Goal: Task Accomplishment & Management: Manage account settings

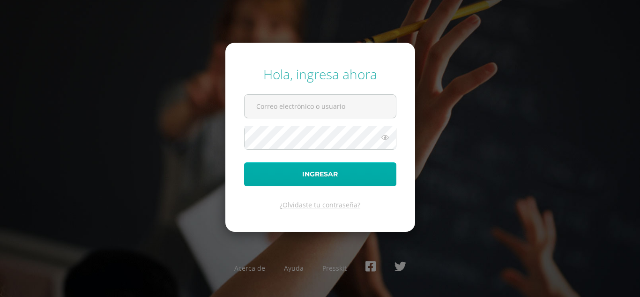
type input "yjuarez@donbosco.edu.gt"
click at [328, 183] on button "Ingresar" at bounding box center [320, 174] width 152 height 24
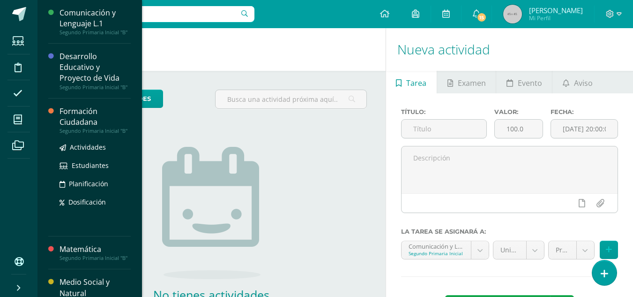
click at [75, 127] on div "Formación Ciudadana" at bounding box center [95, 117] width 71 height 22
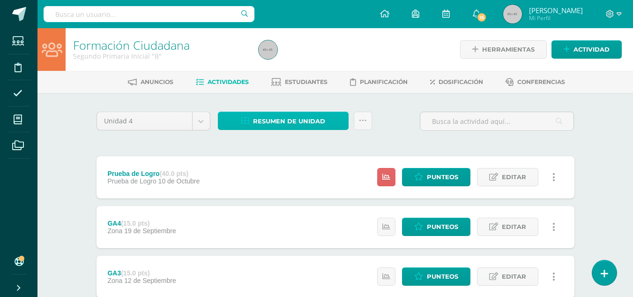
click at [280, 127] on span "Resumen de unidad" at bounding box center [289, 120] width 72 height 17
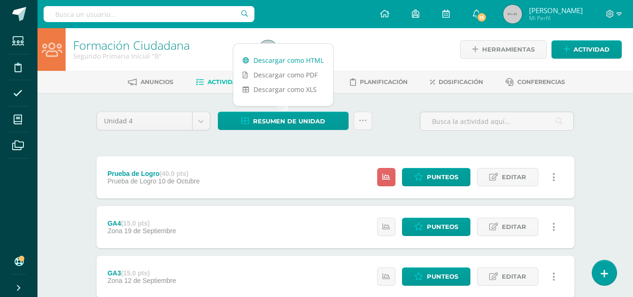
click at [294, 63] on link "Descargar como HTML" at bounding box center [283, 60] width 100 height 15
click at [433, 176] on span "Punteos" at bounding box center [442, 176] width 31 height 17
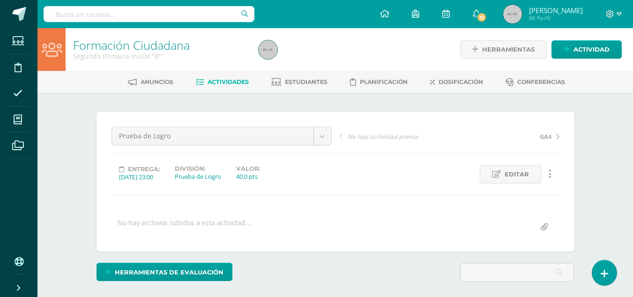
scroll to position [131, 0]
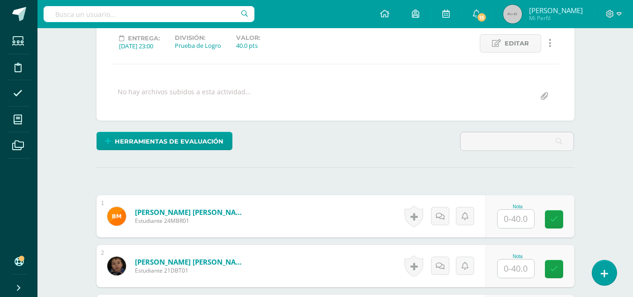
click at [509, 223] on input "text" at bounding box center [516, 218] width 37 height 18
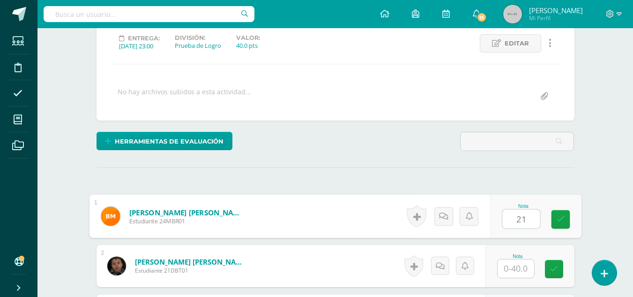
type input "21"
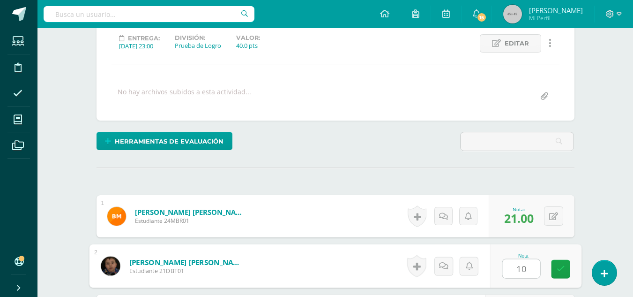
type input "10"
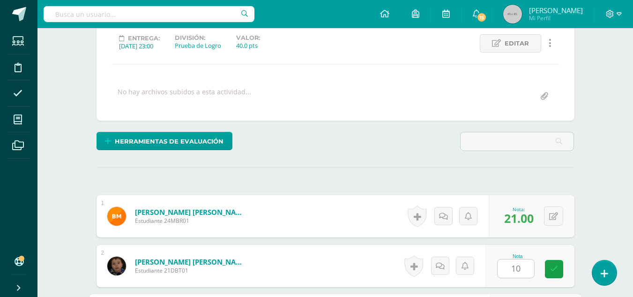
scroll to position [301, 0]
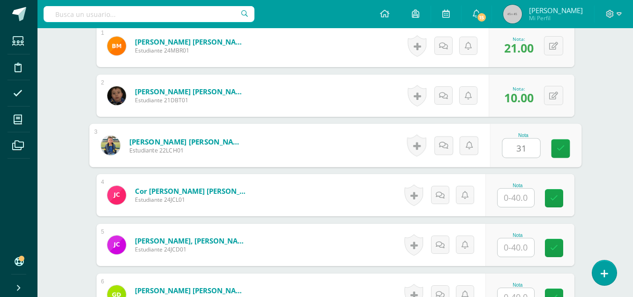
type input "31"
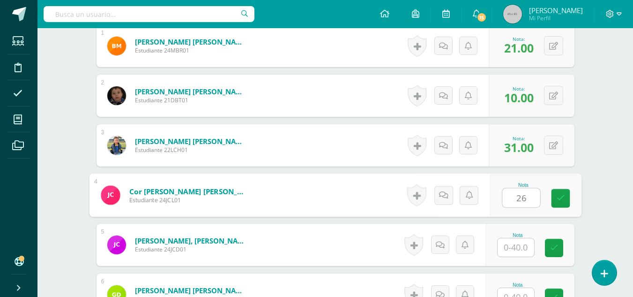
type input "26"
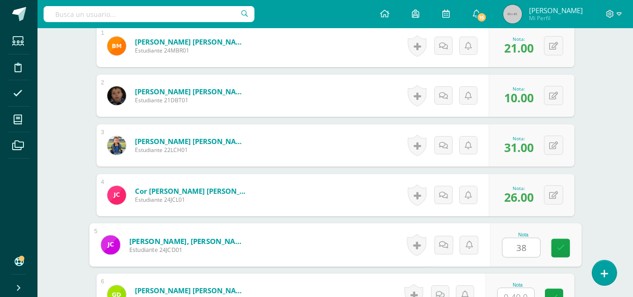
type input "38"
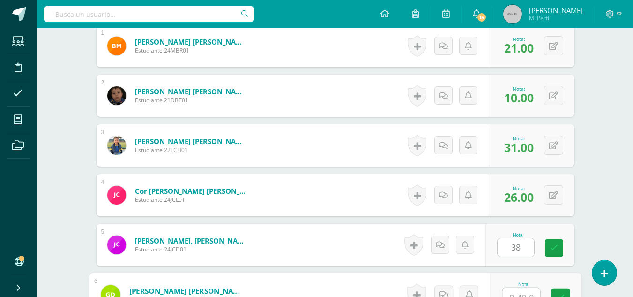
scroll to position [311, 0]
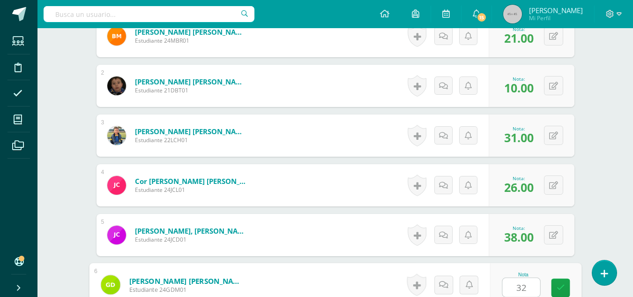
type input "32"
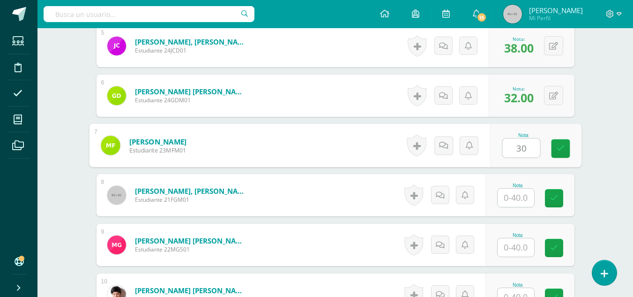
type input "30"
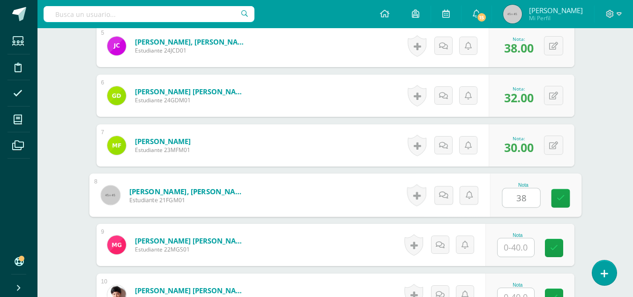
type input "38"
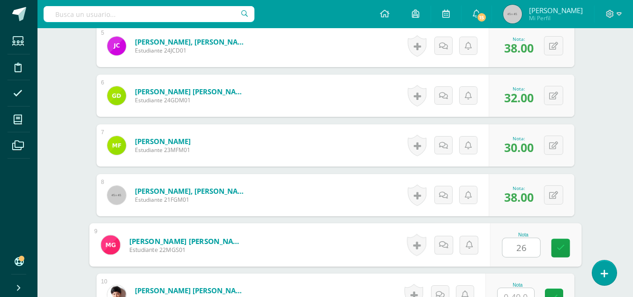
type input "26"
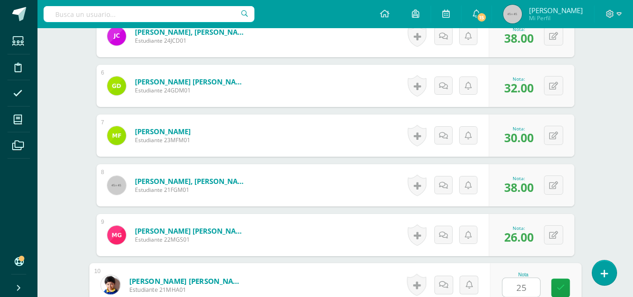
type input "25"
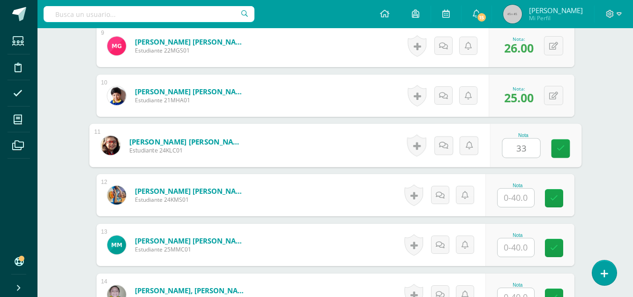
type input "33"
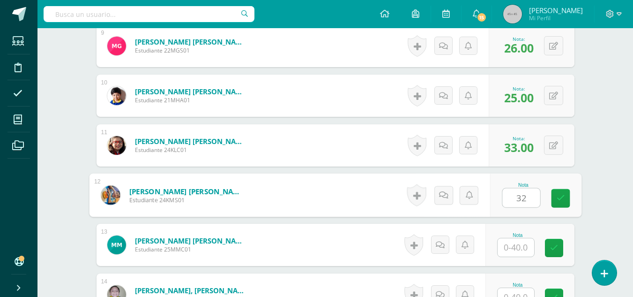
type input "32"
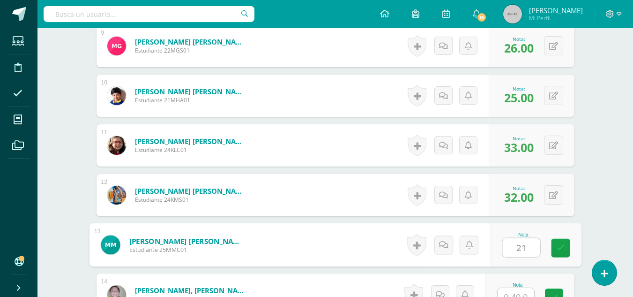
type input "21"
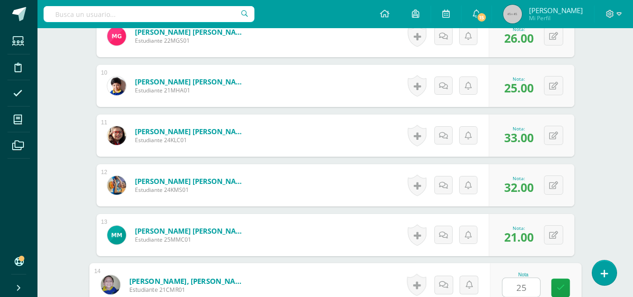
type input "25"
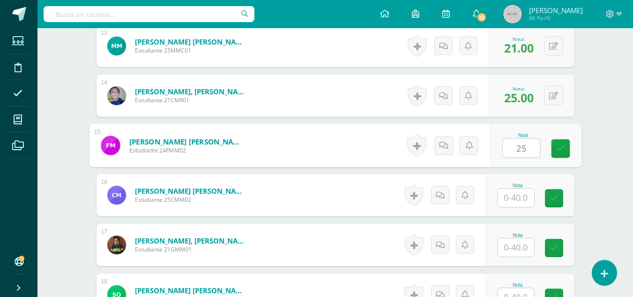
type input "25"
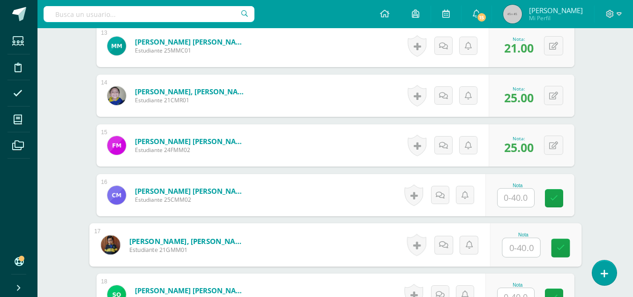
click at [529, 244] on input "text" at bounding box center [520, 247] width 37 height 19
type input "27"
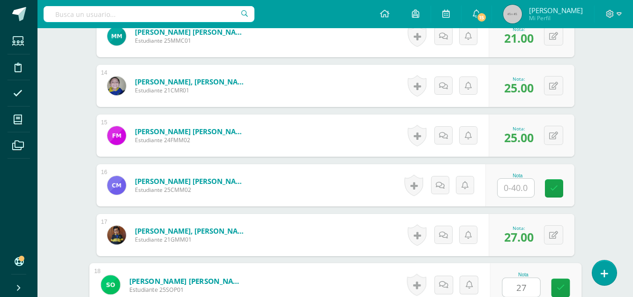
type input "27"
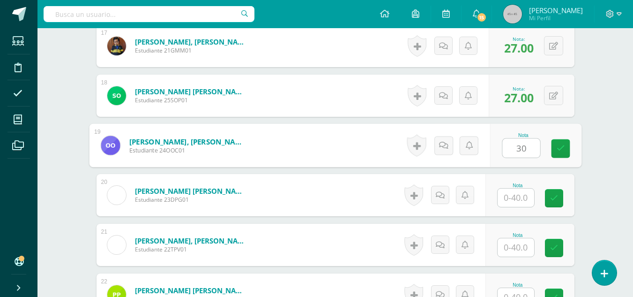
type input "30"
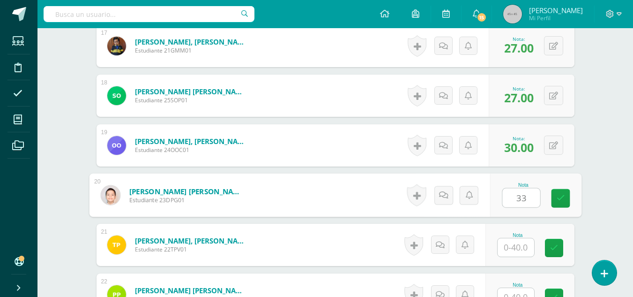
type input "33"
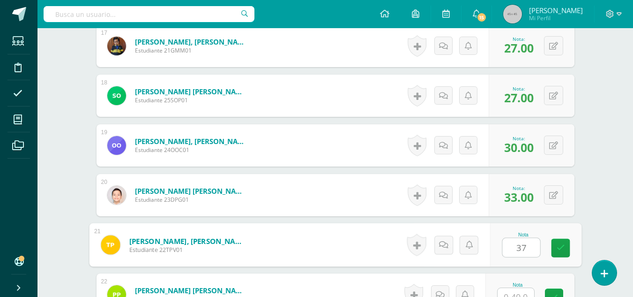
type input "37"
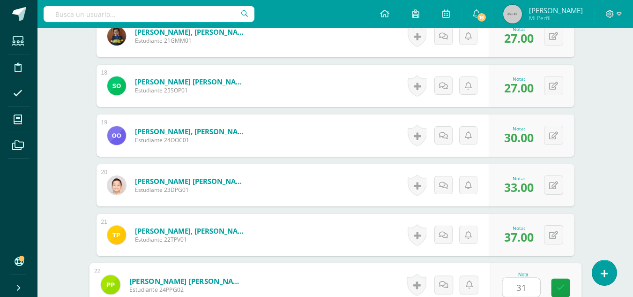
type input "31"
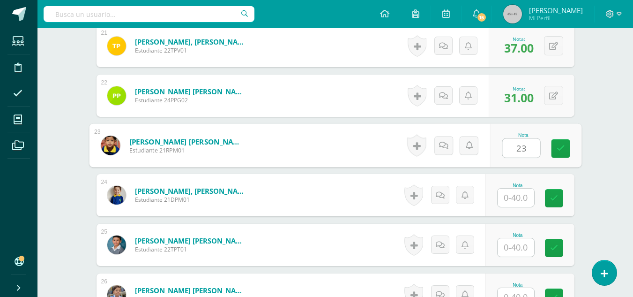
type input "23"
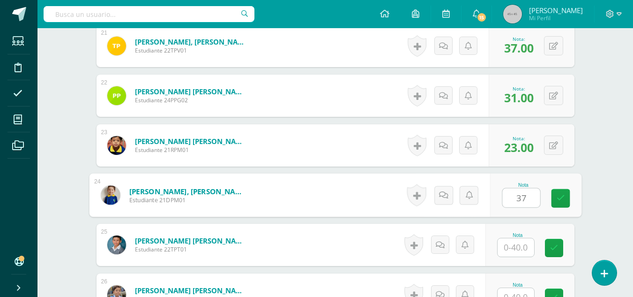
type input "37"
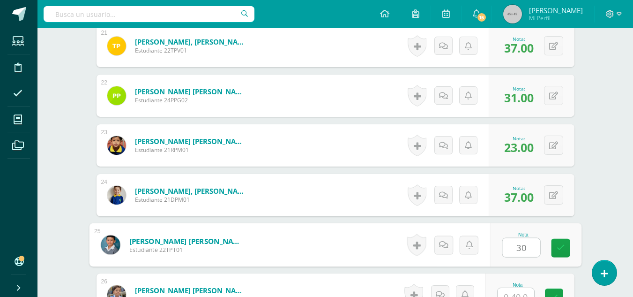
type input "30"
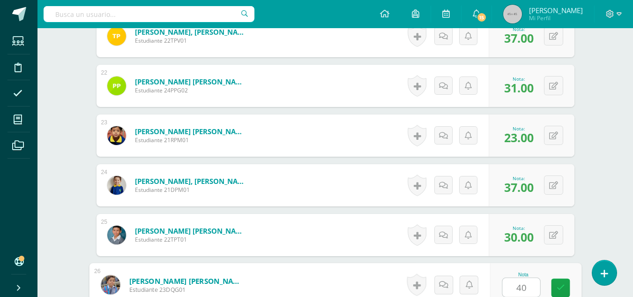
type input "40"
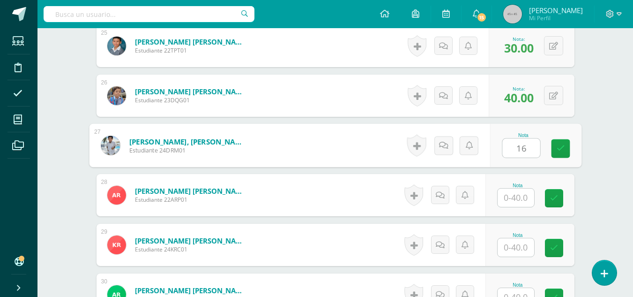
type input "16"
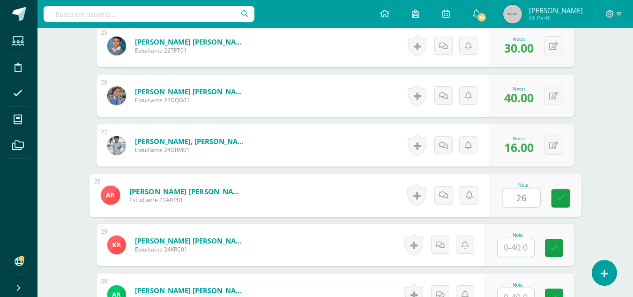
type input "26"
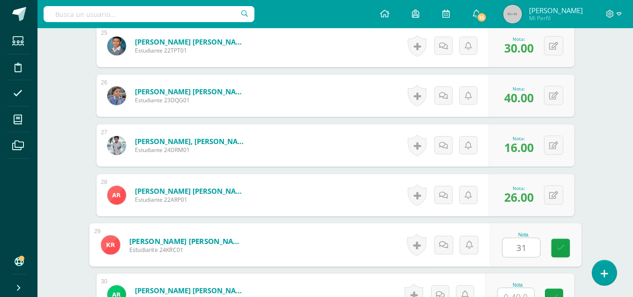
type input "31"
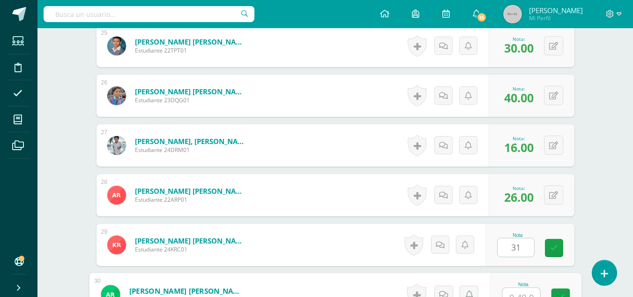
scroll to position [1503, 0]
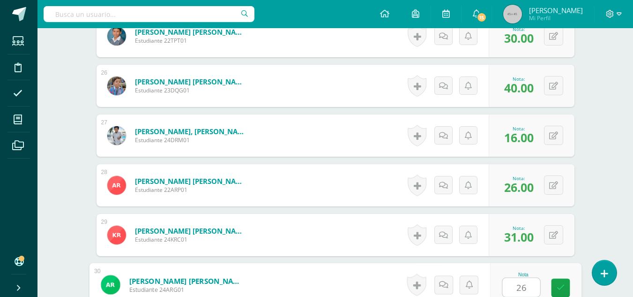
type input "26"
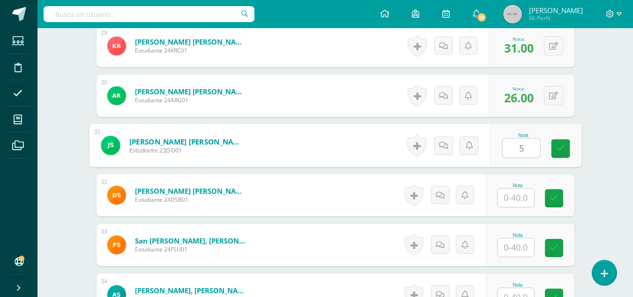
type input "5"
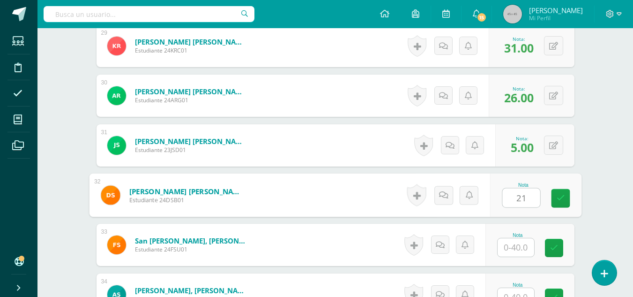
type input "21"
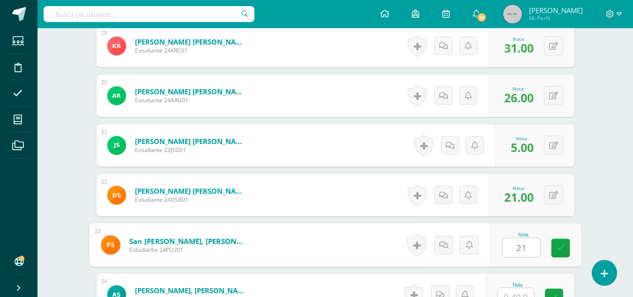
type input "21"
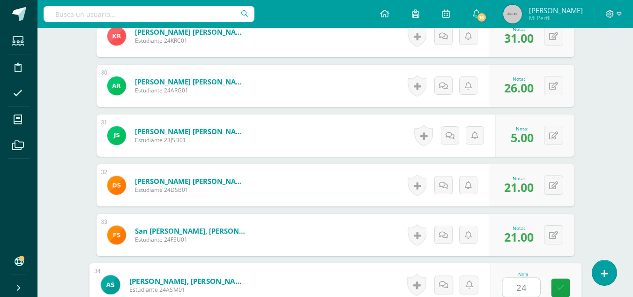
type input "24"
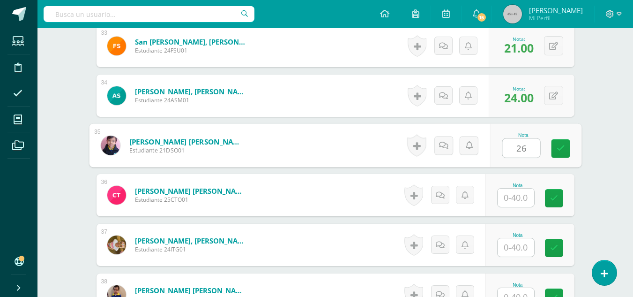
type input "26"
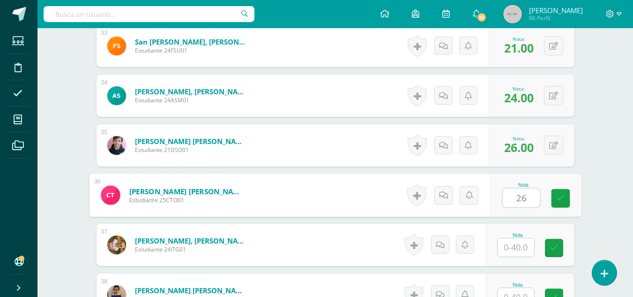
type input "26"
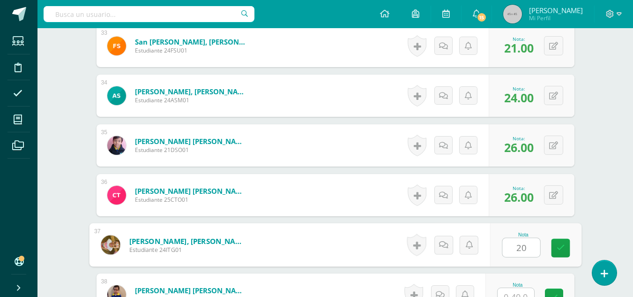
type input "20"
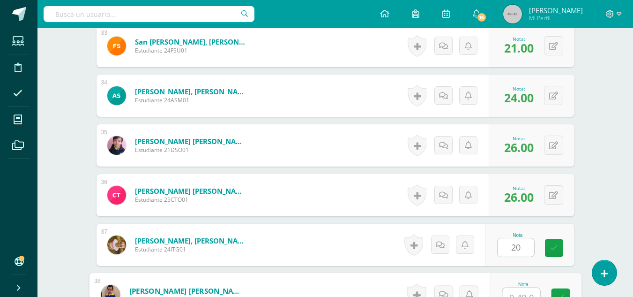
scroll to position [1900, 0]
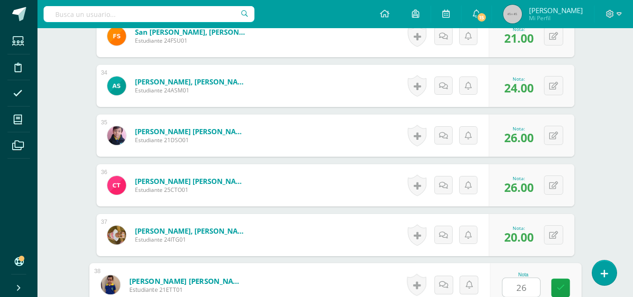
type input "26"
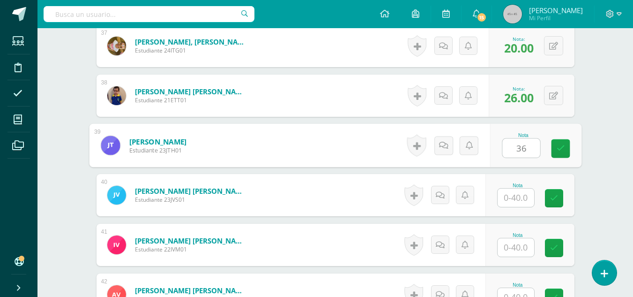
type input "36"
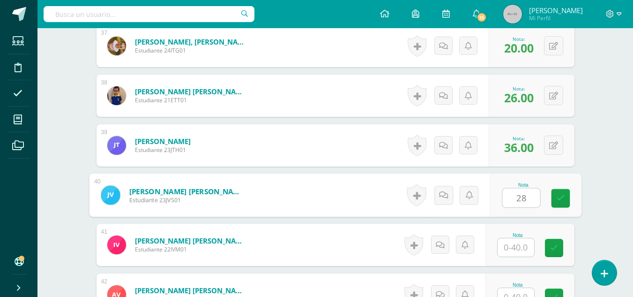
type input "28"
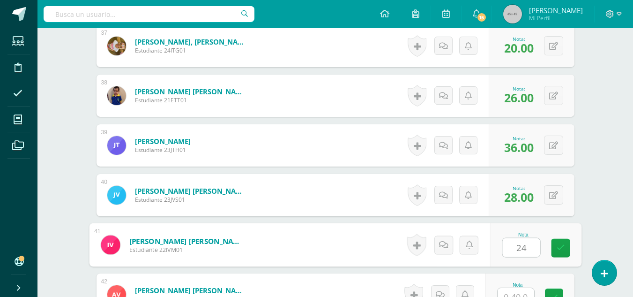
type input "24"
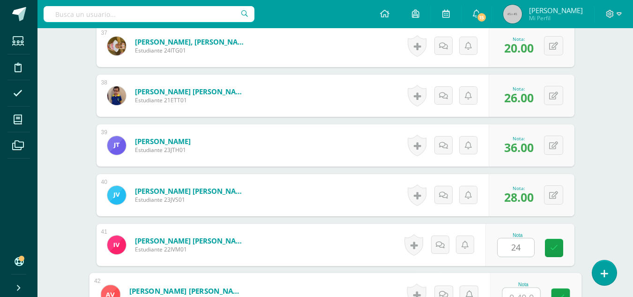
scroll to position [2099, 0]
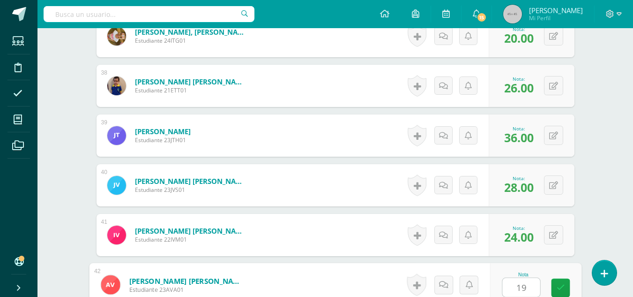
type input "19"
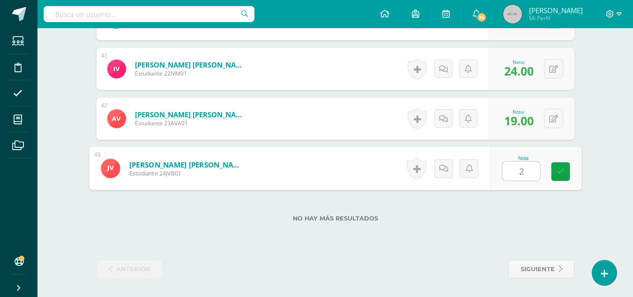
type input "22"
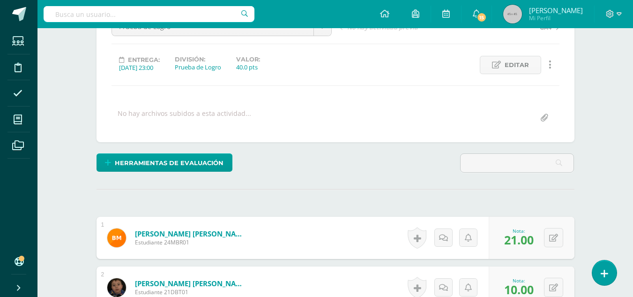
scroll to position [0, 0]
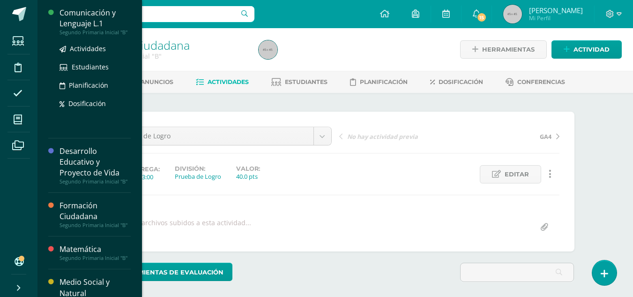
click at [79, 17] on div "Comunicación y Lenguaje L.1" at bounding box center [95, 18] width 71 height 22
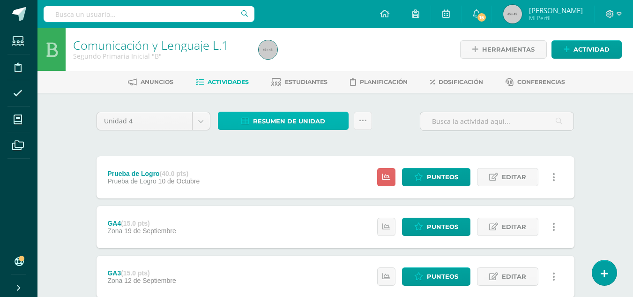
click at [303, 122] on span "Resumen de unidad" at bounding box center [289, 120] width 72 height 17
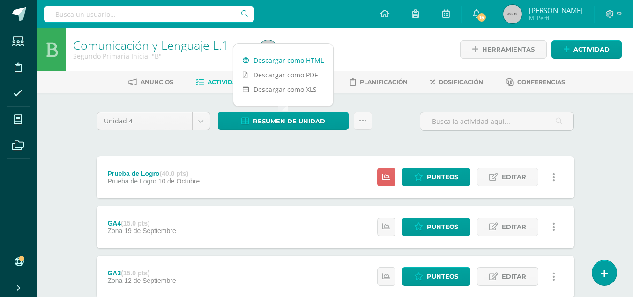
click at [296, 58] on link "Descargar como HTML" at bounding box center [283, 60] width 100 height 15
click at [425, 179] on link "Punteos" at bounding box center [436, 177] width 68 height 18
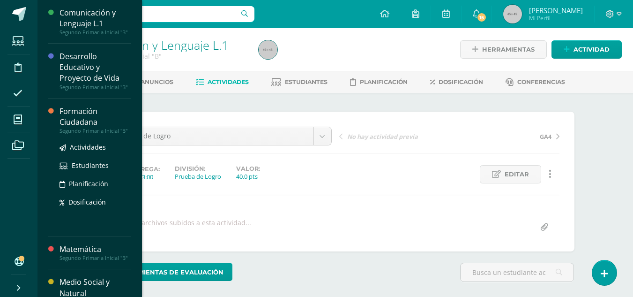
click at [79, 157] on div "Actividades Estudiantes Planificación Dosificación" at bounding box center [95, 181] width 71 height 95
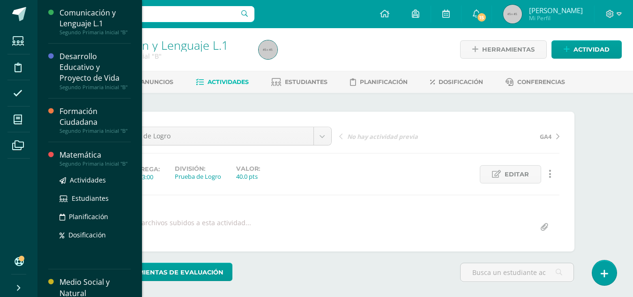
click at [79, 167] on div "Segundo Primaria Inicial "B"" at bounding box center [95, 163] width 71 height 7
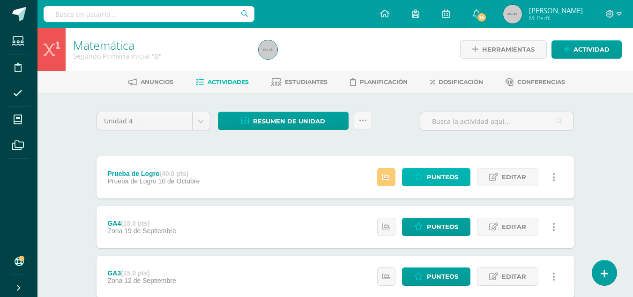
click at [427, 180] on span "Punteos" at bounding box center [442, 176] width 31 height 17
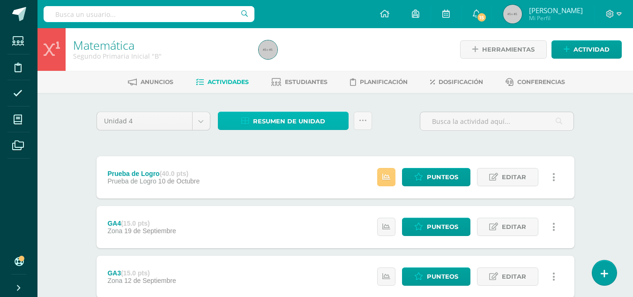
click at [296, 119] on span "Resumen de unidad" at bounding box center [289, 120] width 72 height 17
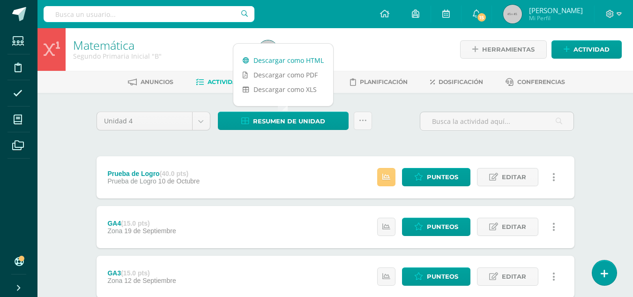
click at [288, 62] on link "Descargar como HTML" at bounding box center [283, 60] width 100 height 15
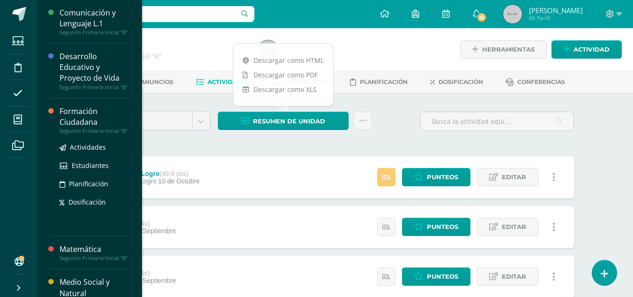
click at [79, 125] on div "Formación Ciudadana" at bounding box center [95, 117] width 71 height 22
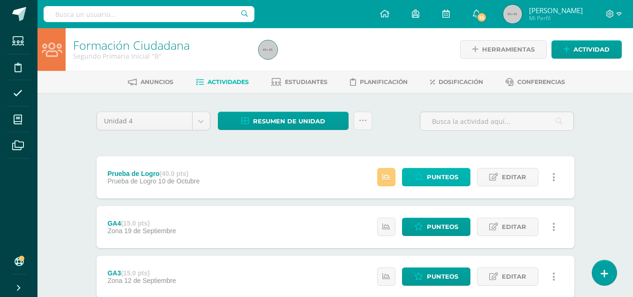
click at [439, 178] on span "Punteos" at bounding box center [442, 176] width 31 height 17
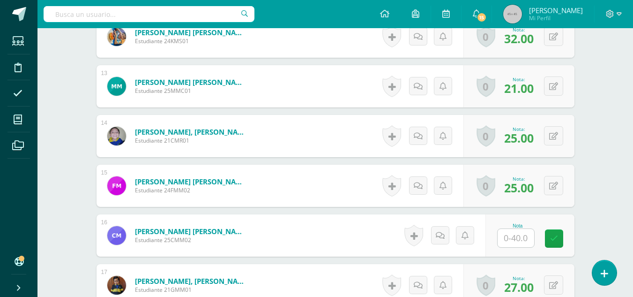
scroll to position [950, 0]
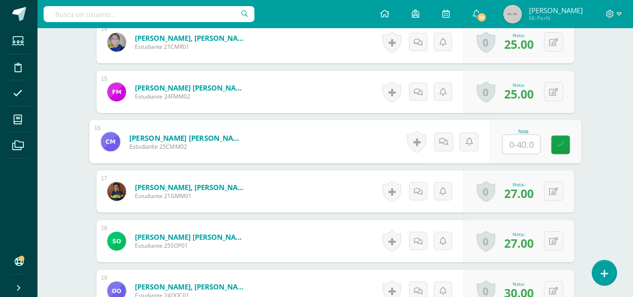
click at [521, 145] on input "text" at bounding box center [520, 144] width 37 height 19
type input "20"
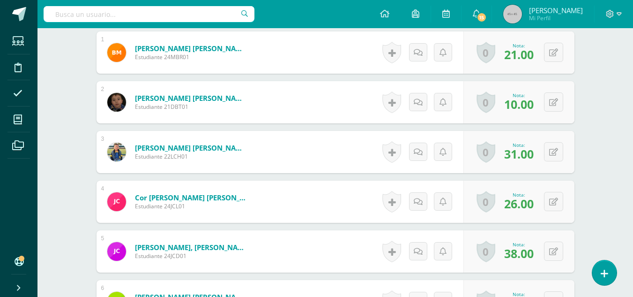
scroll to position [0, 0]
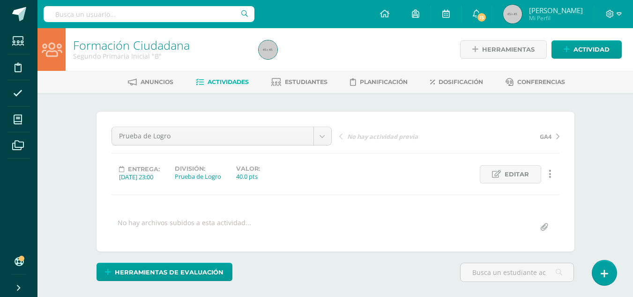
click at [250, 82] on ul "Anuncios Actividades Estudiantes Planificación Dosificación Conferencias" at bounding box center [347, 81] width 596 height 15
click at [234, 81] on span "Actividades" at bounding box center [228, 81] width 41 height 7
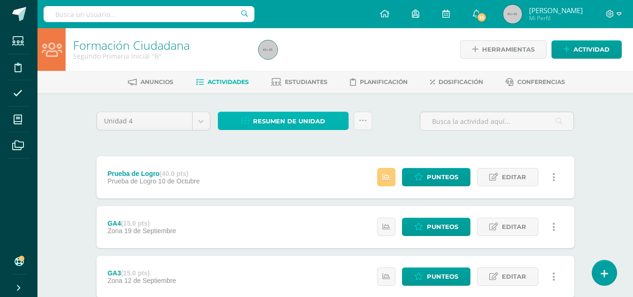
click at [300, 120] on span "Resumen de unidad" at bounding box center [289, 120] width 72 height 17
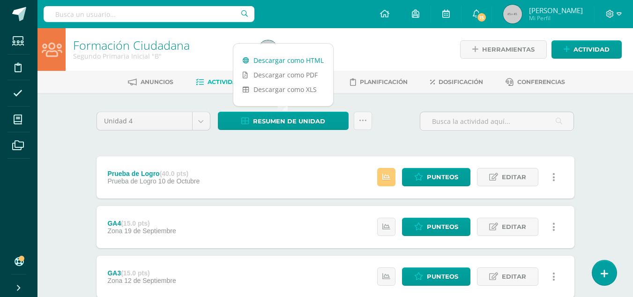
click at [295, 63] on link "Descargar como HTML" at bounding box center [283, 60] width 100 height 15
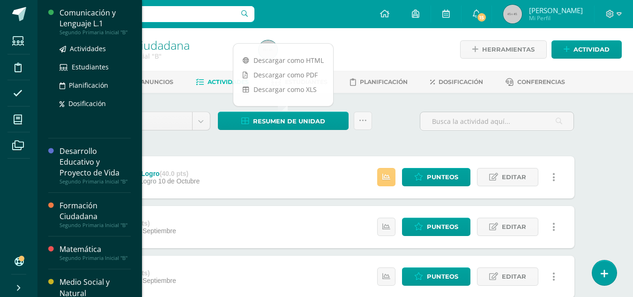
click at [77, 12] on div "Comunicación y Lenguaje L.1" at bounding box center [95, 18] width 71 height 22
